Goal: Task Accomplishment & Management: Use online tool/utility

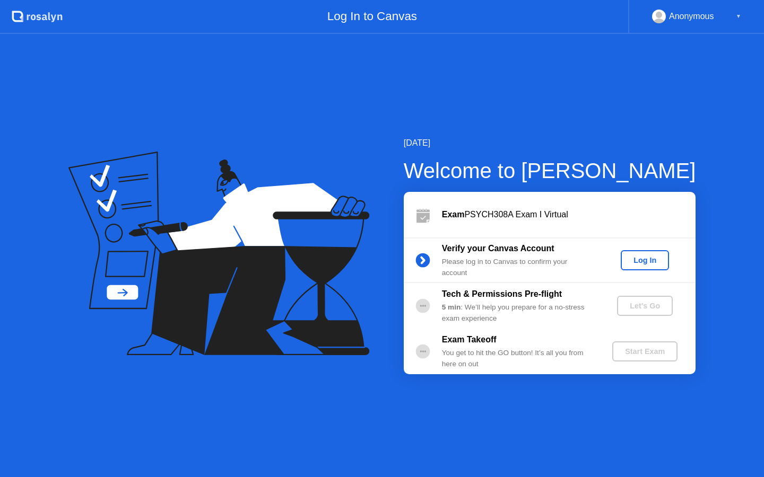
click at [652, 242] on div "Verify your Canvas Account Please log in to Canvas to confirm your account Log …" at bounding box center [550, 261] width 292 height 46
click at [643, 269] on button "Log In" at bounding box center [645, 260] width 48 height 20
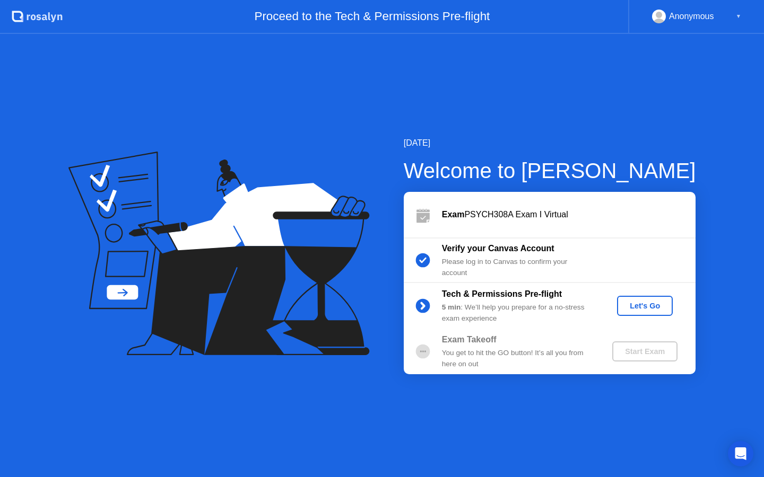
click at [643, 309] on div "Let's Go" at bounding box center [644, 306] width 47 height 8
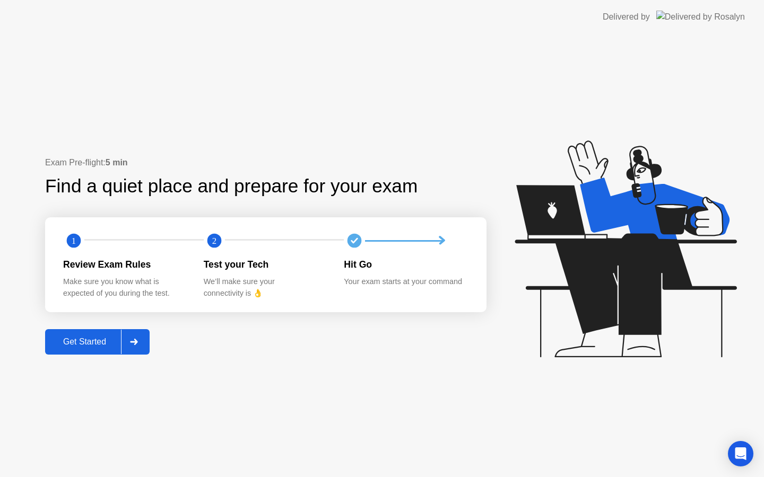
click at [116, 329] on button "Get Started" at bounding box center [97, 341] width 105 height 25
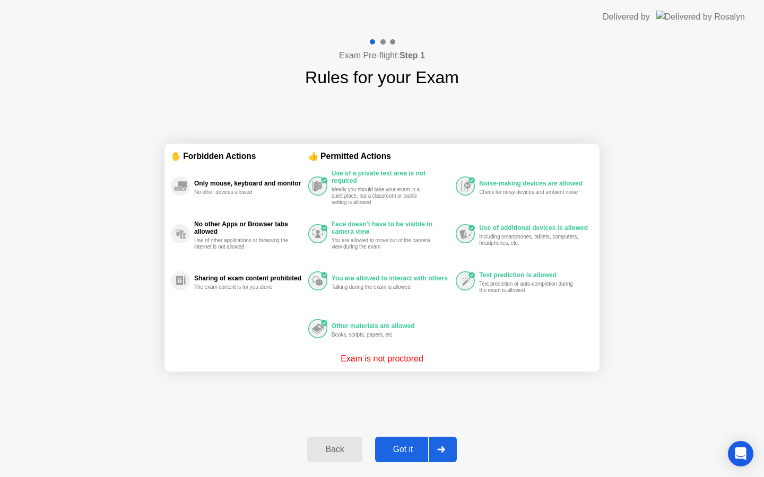
click at [422, 445] on div "Got it" at bounding box center [403, 450] width 50 height 10
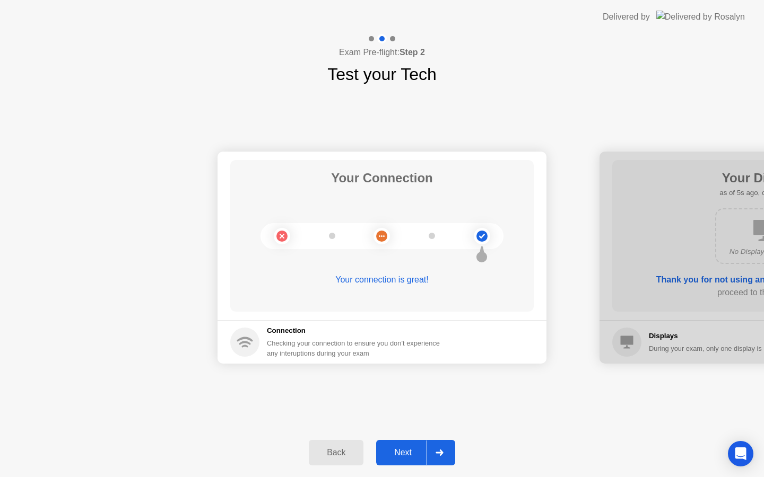
click at [422, 445] on button "Next" at bounding box center [415, 452] width 79 height 25
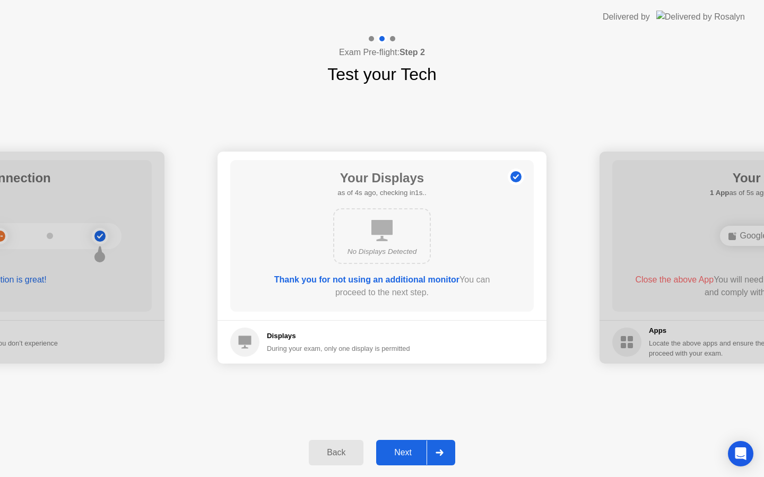
click at [422, 445] on button "Next" at bounding box center [415, 452] width 79 height 25
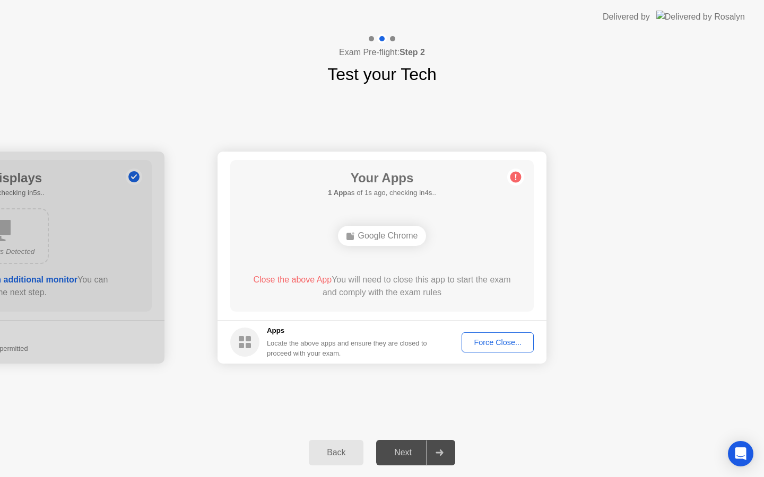
click at [495, 342] on div "Force Close..." at bounding box center [497, 342] width 65 height 8
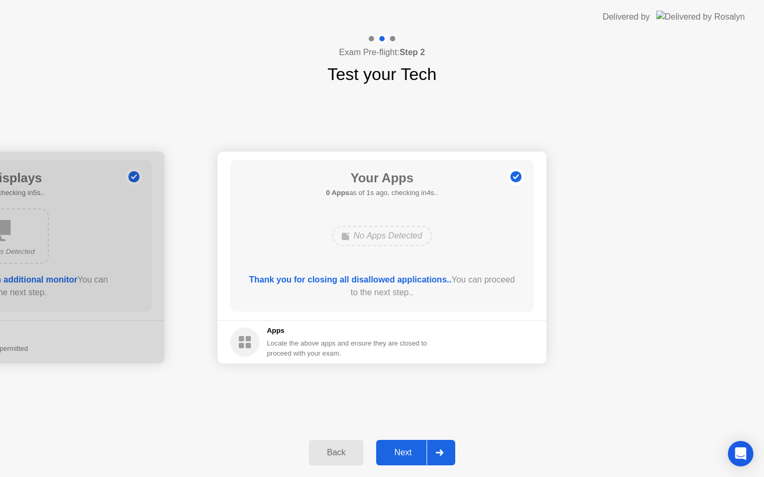
click at [401, 454] on div "Next" at bounding box center [402, 453] width 47 height 10
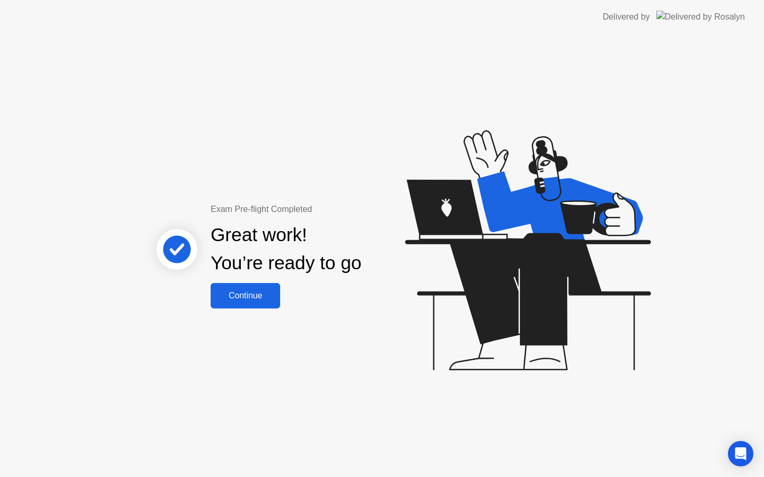
click at [247, 292] on div "Continue" at bounding box center [245, 296] width 63 height 10
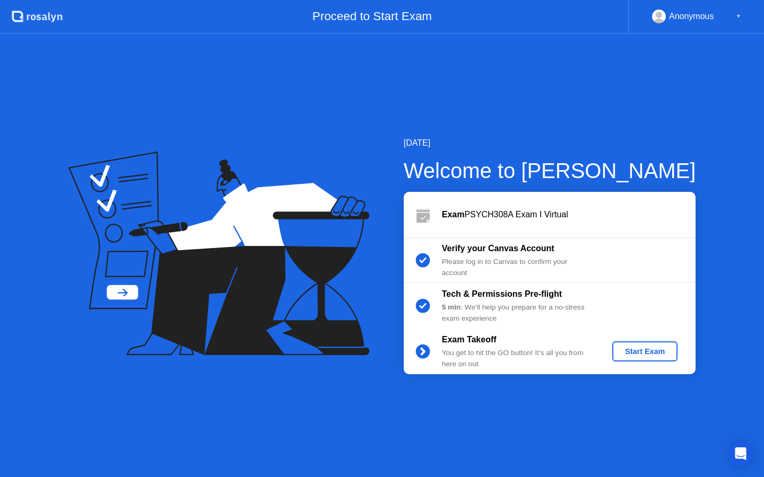
click at [663, 347] on div "Start Exam" at bounding box center [644, 351] width 57 height 8
